Goal: Check status: Check status

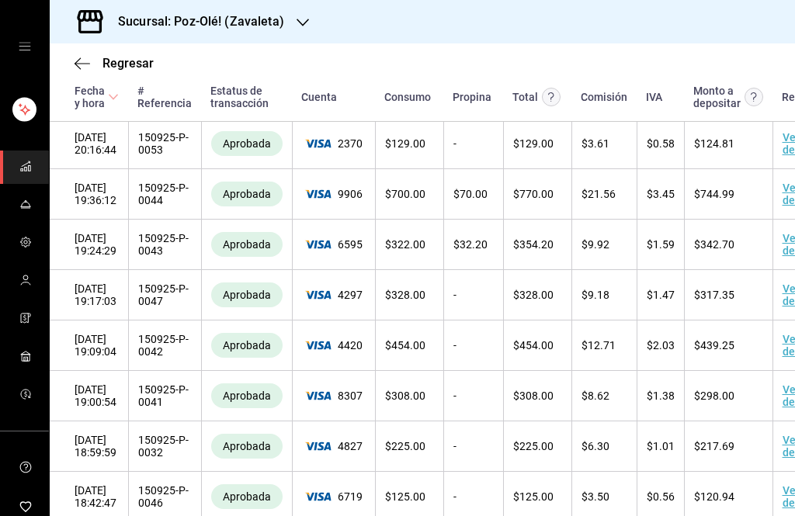
scroll to position [1042, -4]
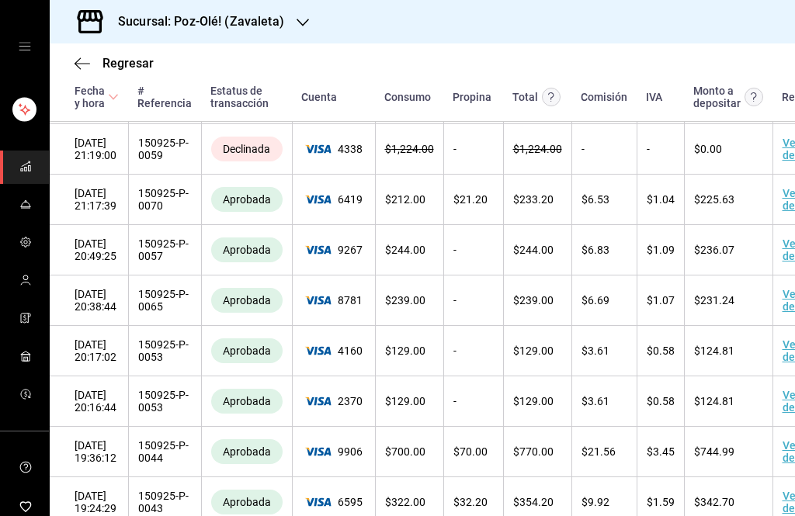
click at [26, 160] on icon "mailbox folders" at bounding box center [25, 166] width 12 height 12
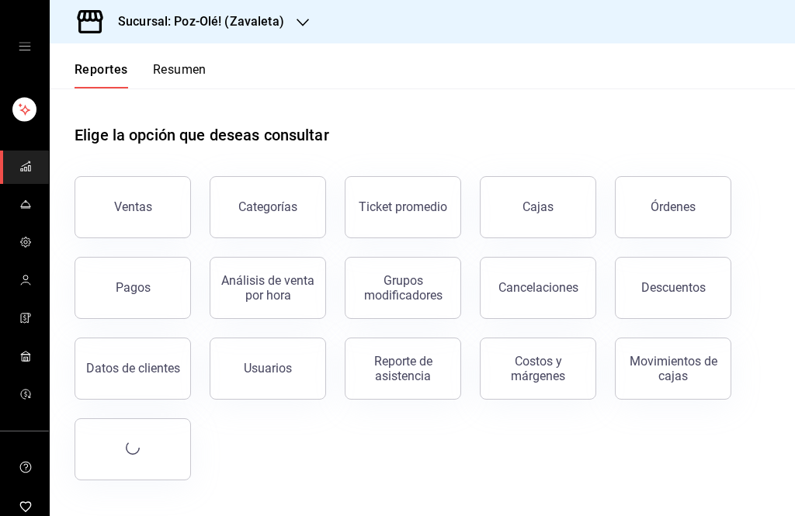
click at [32, 164] on link "mailbox folders" at bounding box center [24, 167] width 49 height 33
click at [34, 39] on div "mailbox folders" at bounding box center [24, 46] width 49 height 93
click at [564, 214] on link "Cajas" at bounding box center [538, 207] width 116 height 62
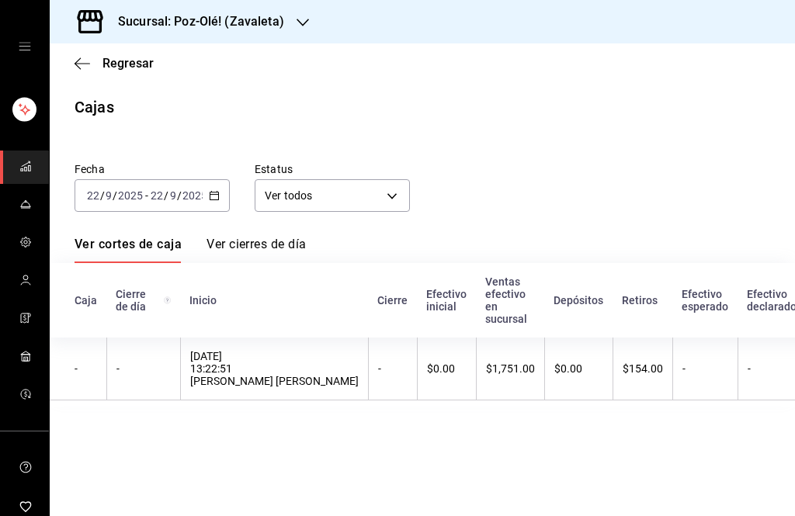
click at [215, 200] on \(Stroke\) "button" at bounding box center [214, 196] width 9 height 9
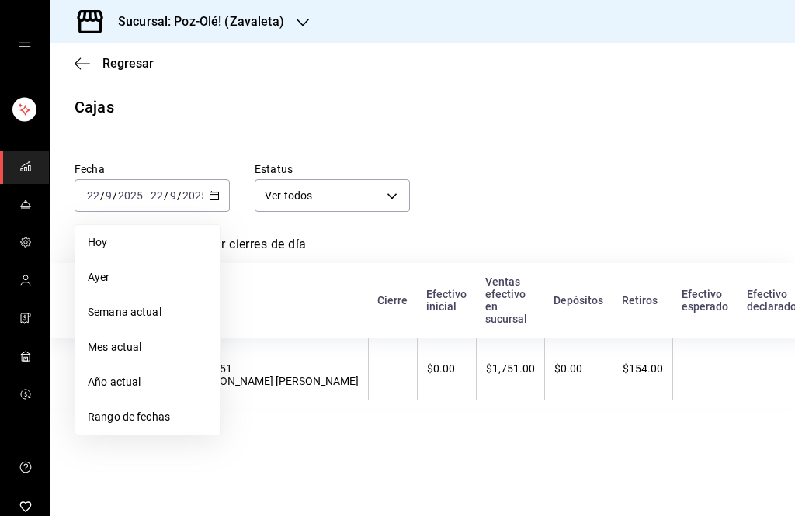
click at [185, 244] on span "Hoy" at bounding box center [148, 242] width 120 height 16
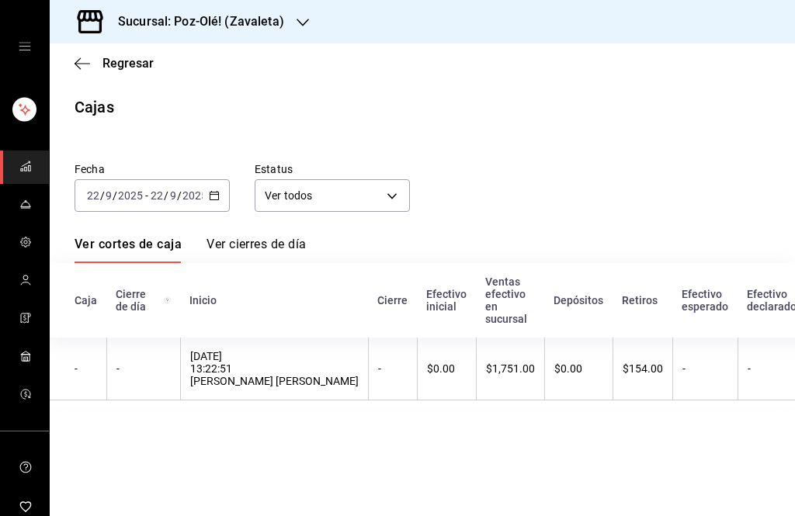
click at [612, 381] on th "$154.00" at bounding box center [642, 369] width 60 height 63
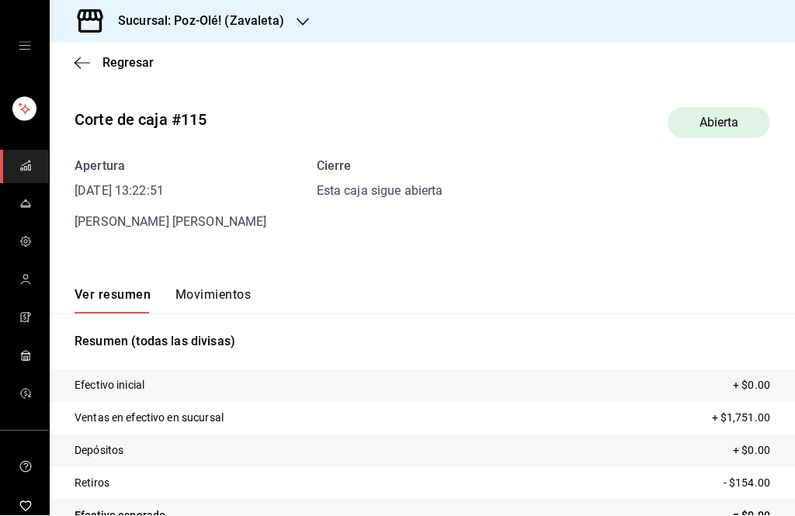
click at [231, 296] on button "Movimientos" at bounding box center [212, 301] width 75 height 26
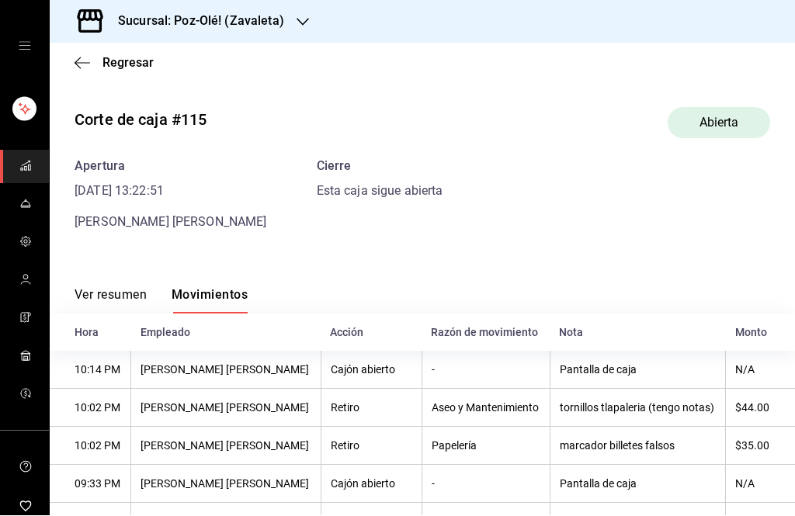
click at [22, 161] on icon "mailbox folders" at bounding box center [25, 166] width 12 height 12
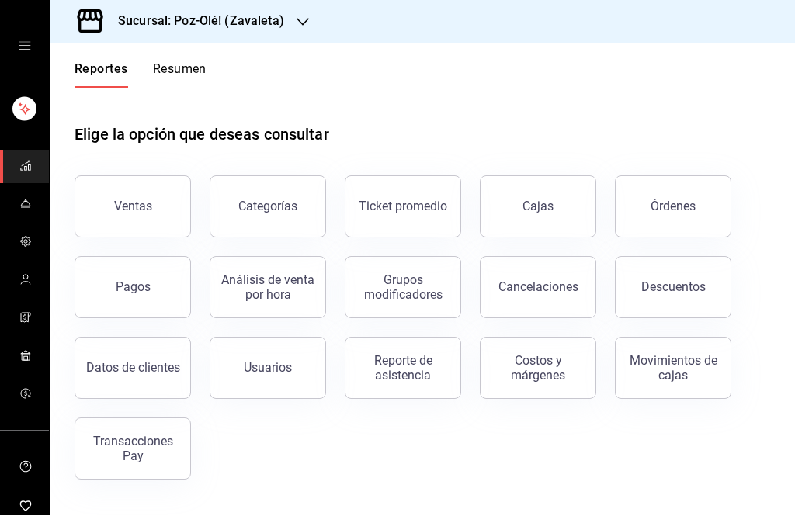
click at [529, 214] on div "Cajas" at bounding box center [538, 207] width 32 height 19
